Goal: Navigation & Orientation: Find specific page/section

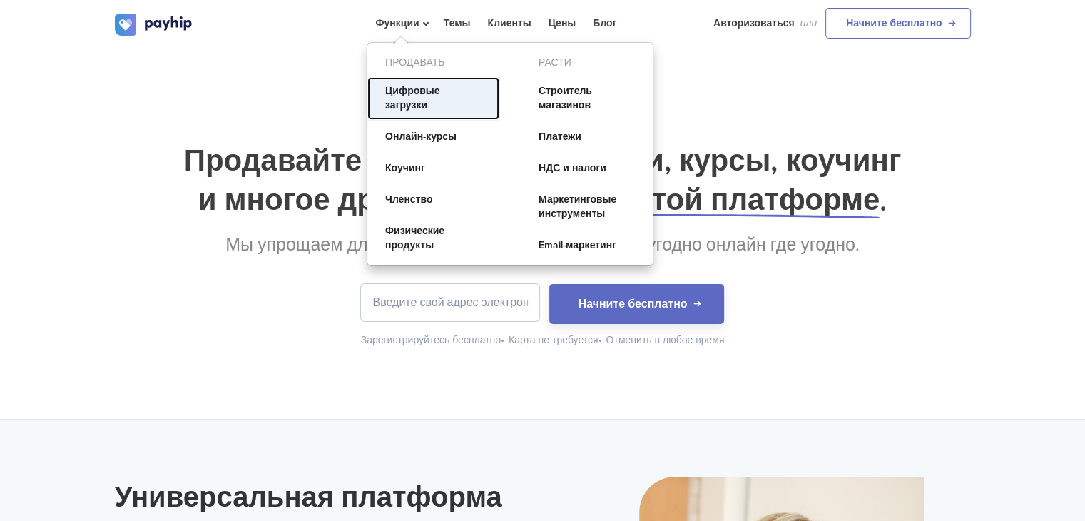
click at [404, 91] on font "Цифровые загрузки" at bounding box center [412, 98] width 55 height 26
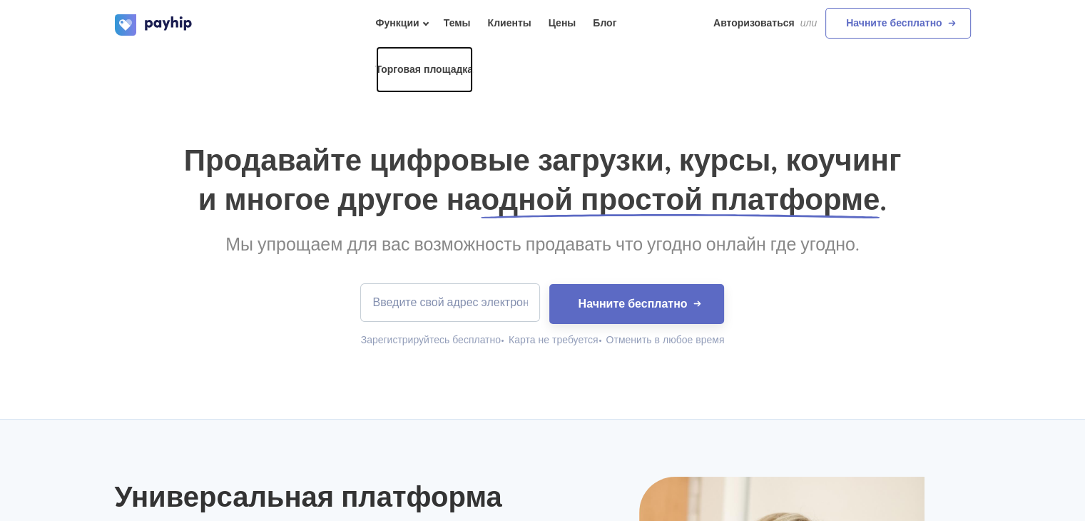
click at [439, 71] on font "Торговая площадка" at bounding box center [425, 69] width 98 height 12
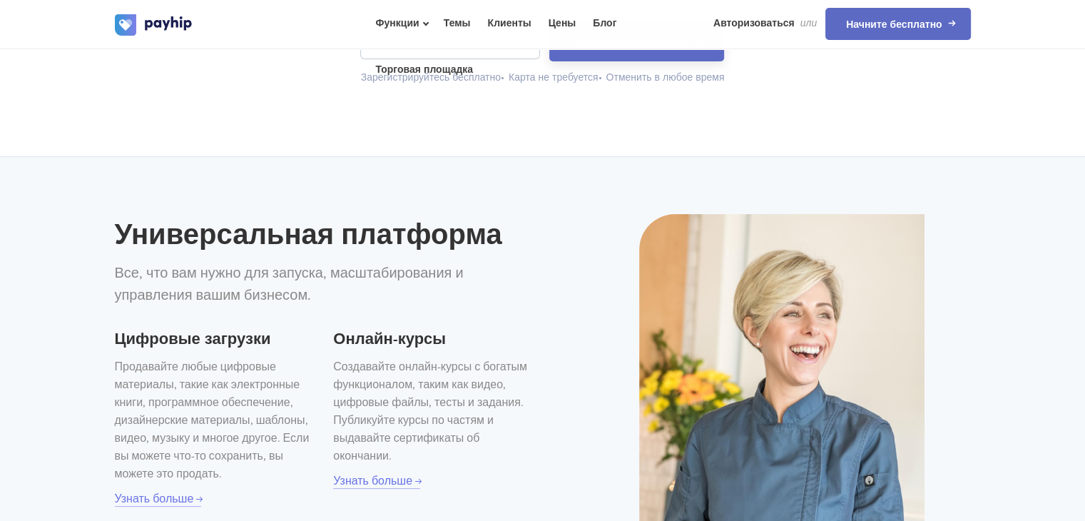
scroll to position [356, 0]
